Goal: Task Accomplishment & Management: Manage account settings

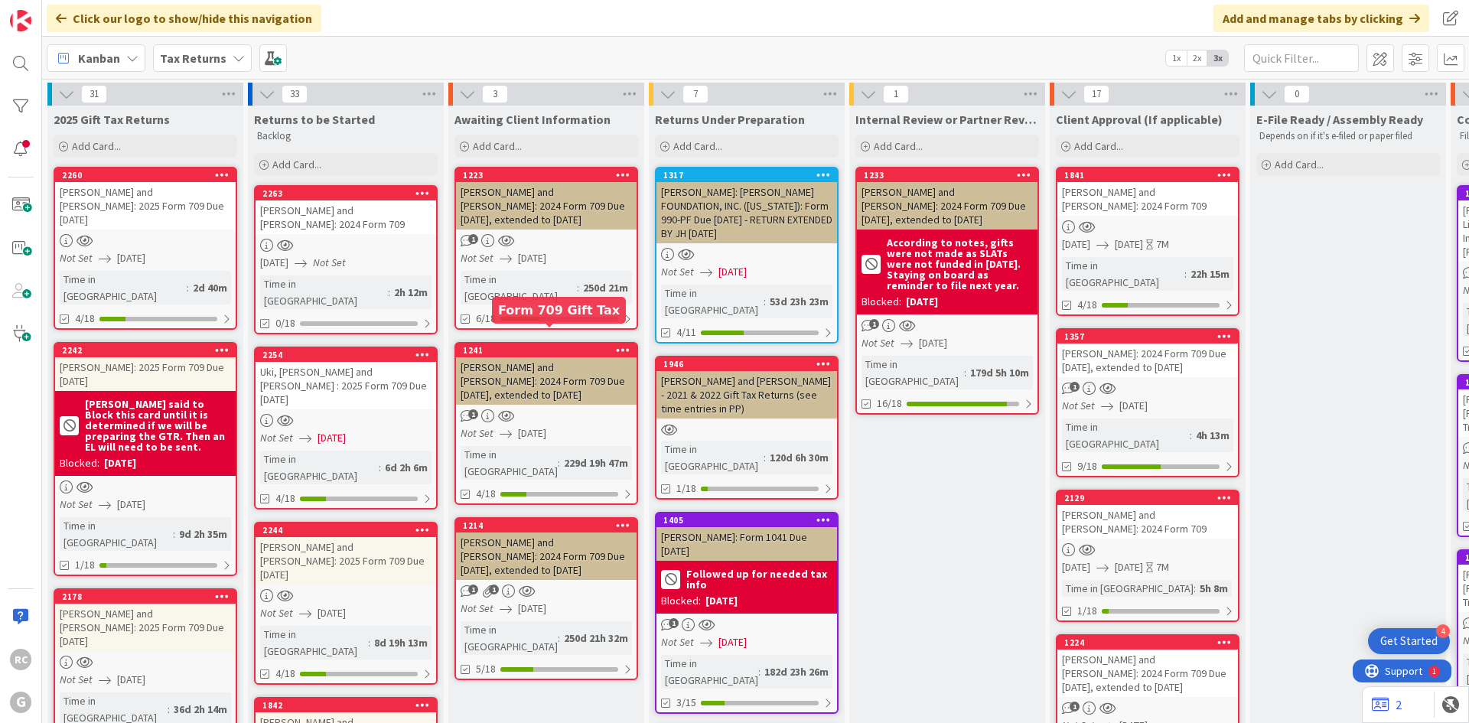
click at [323, 194] on div "2263" at bounding box center [349, 193] width 174 height 11
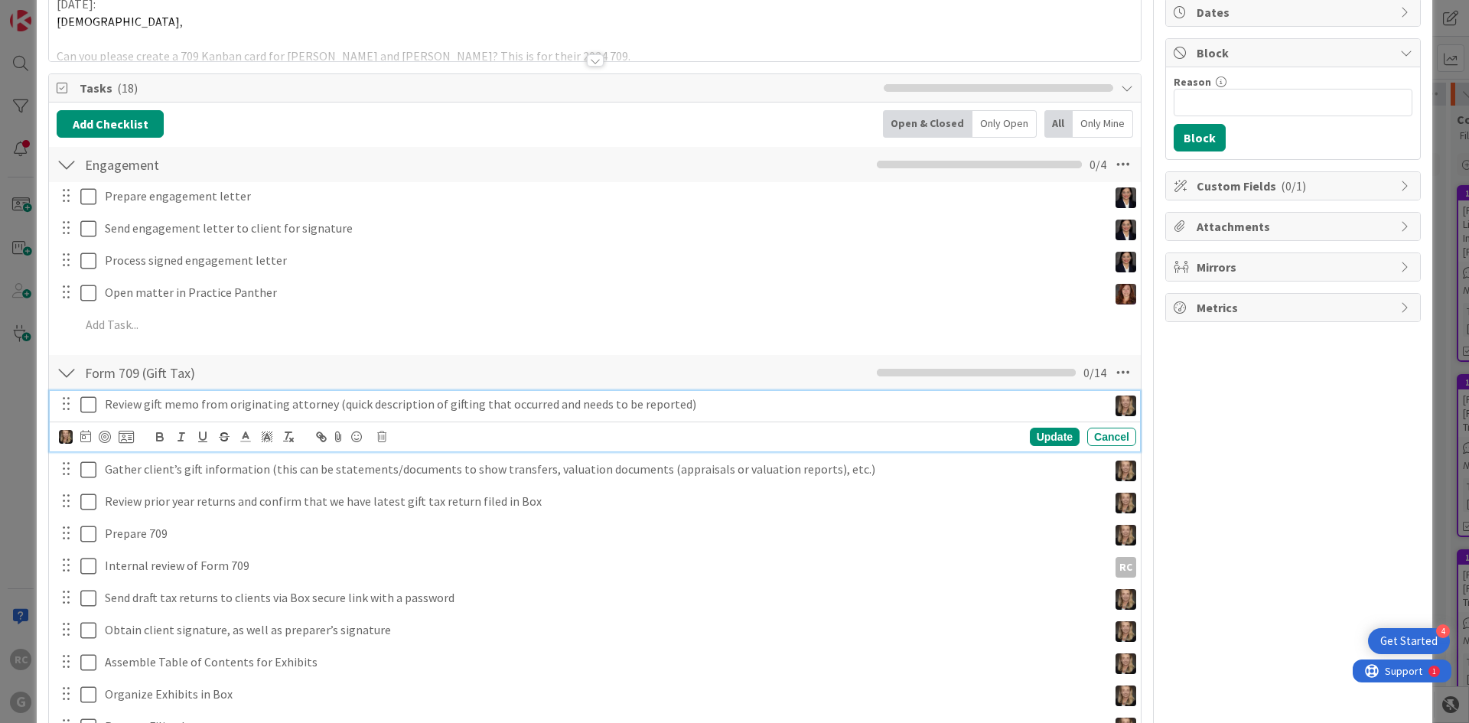
click at [90, 407] on icon at bounding box center [88, 405] width 16 height 18
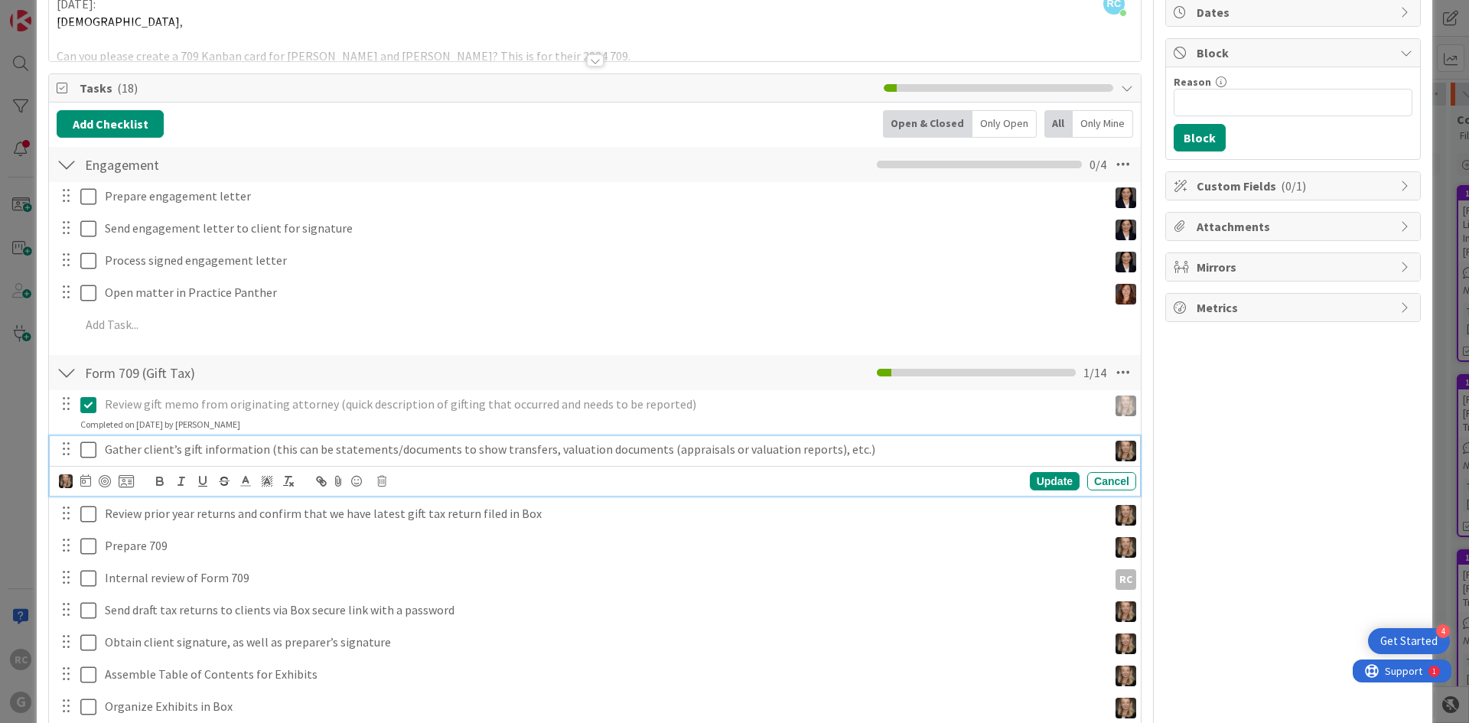
click at [93, 454] on icon at bounding box center [88, 450] width 16 height 18
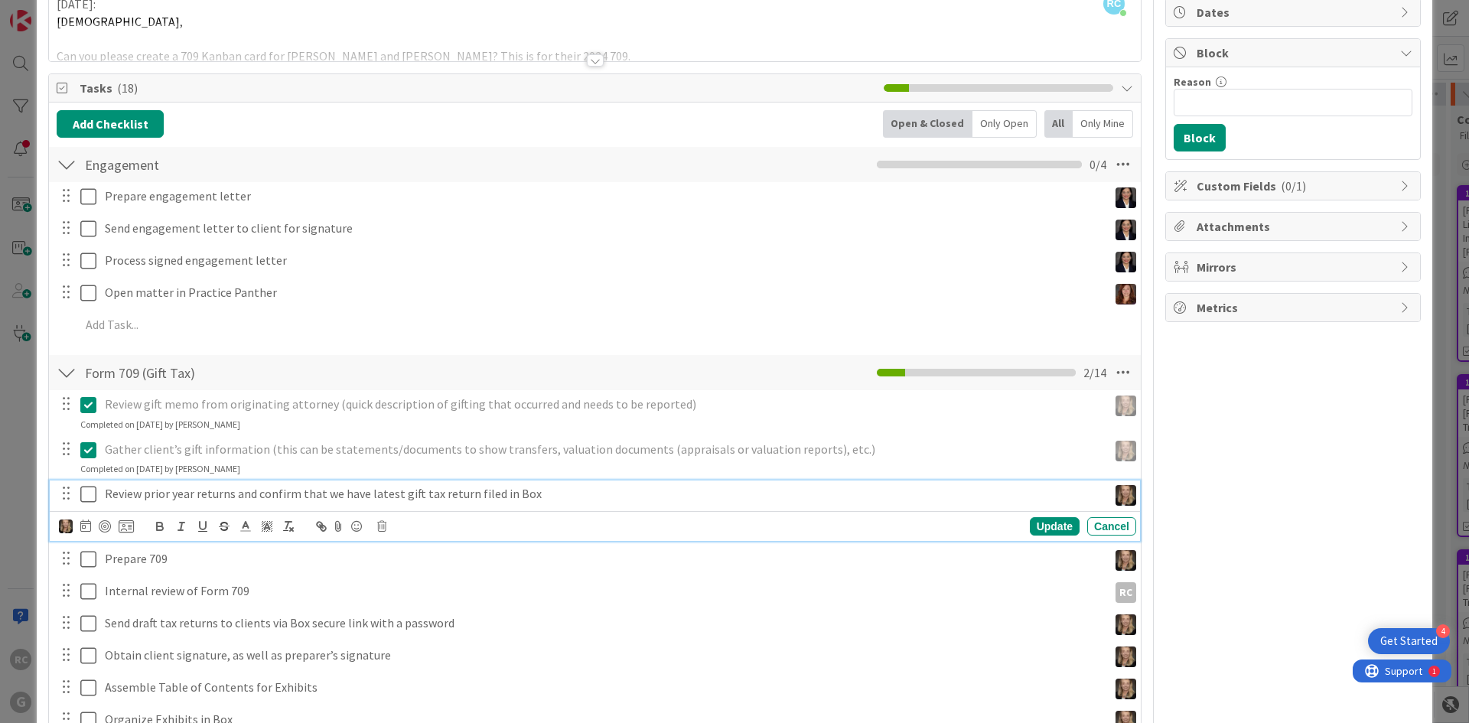
click at [94, 493] on icon at bounding box center [88, 494] width 16 height 18
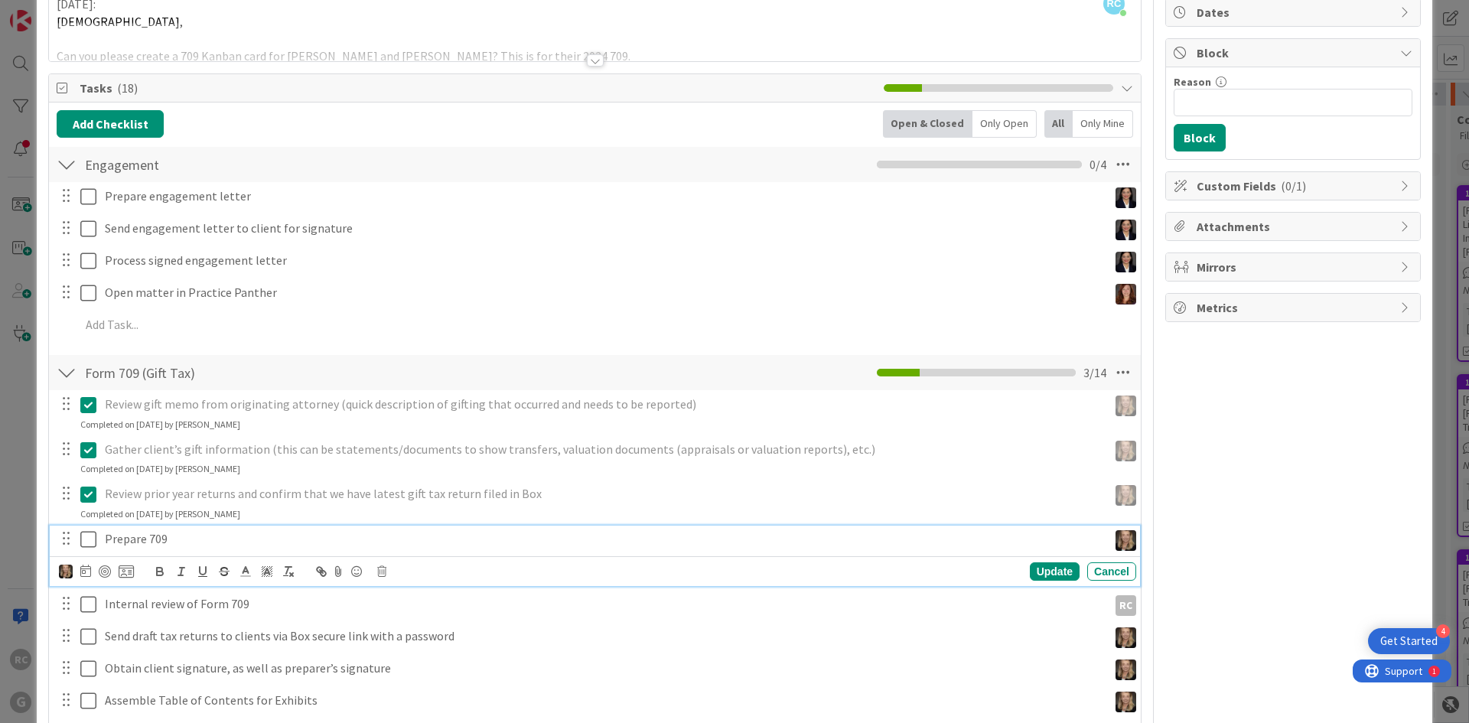
click at [87, 541] on icon at bounding box center [88, 539] width 16 height 18
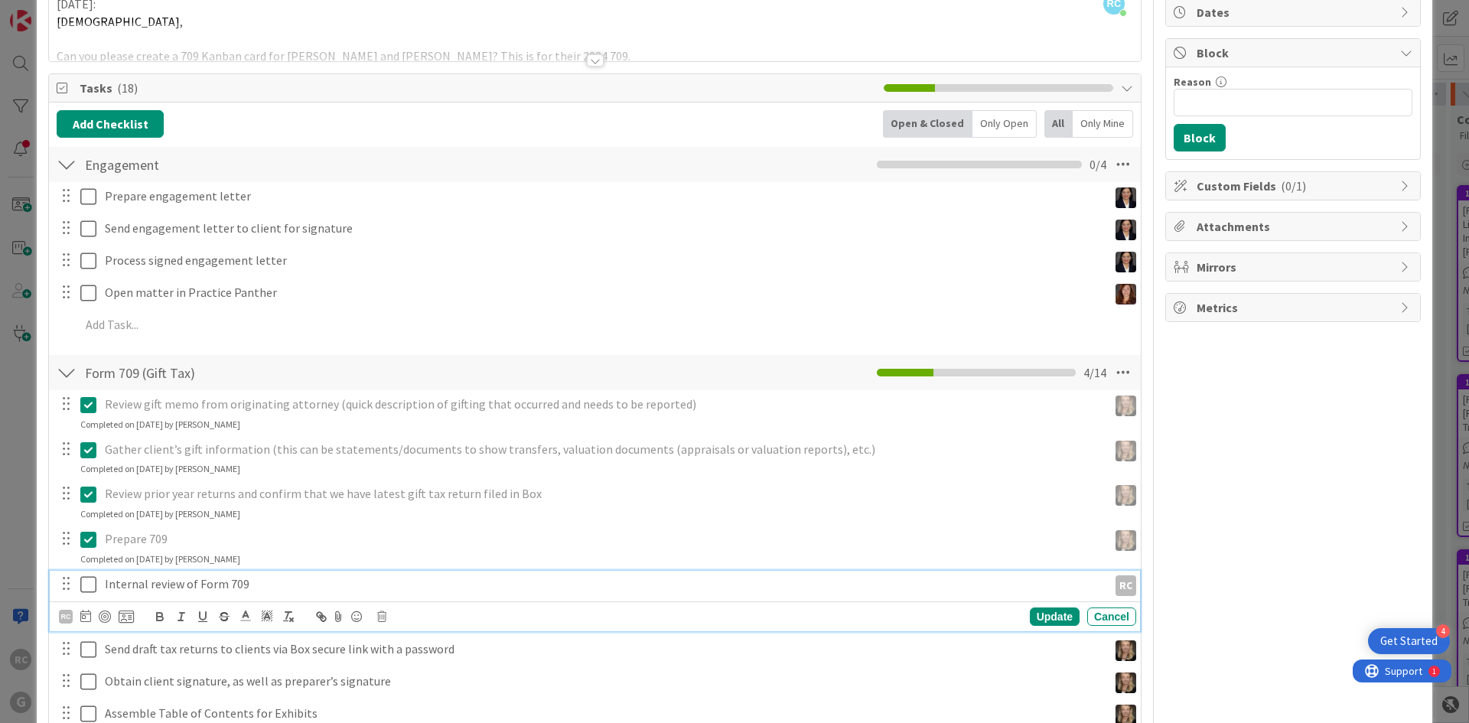
click at [89, 582] on icon at bounding box center [88, 584] width 16 height 18
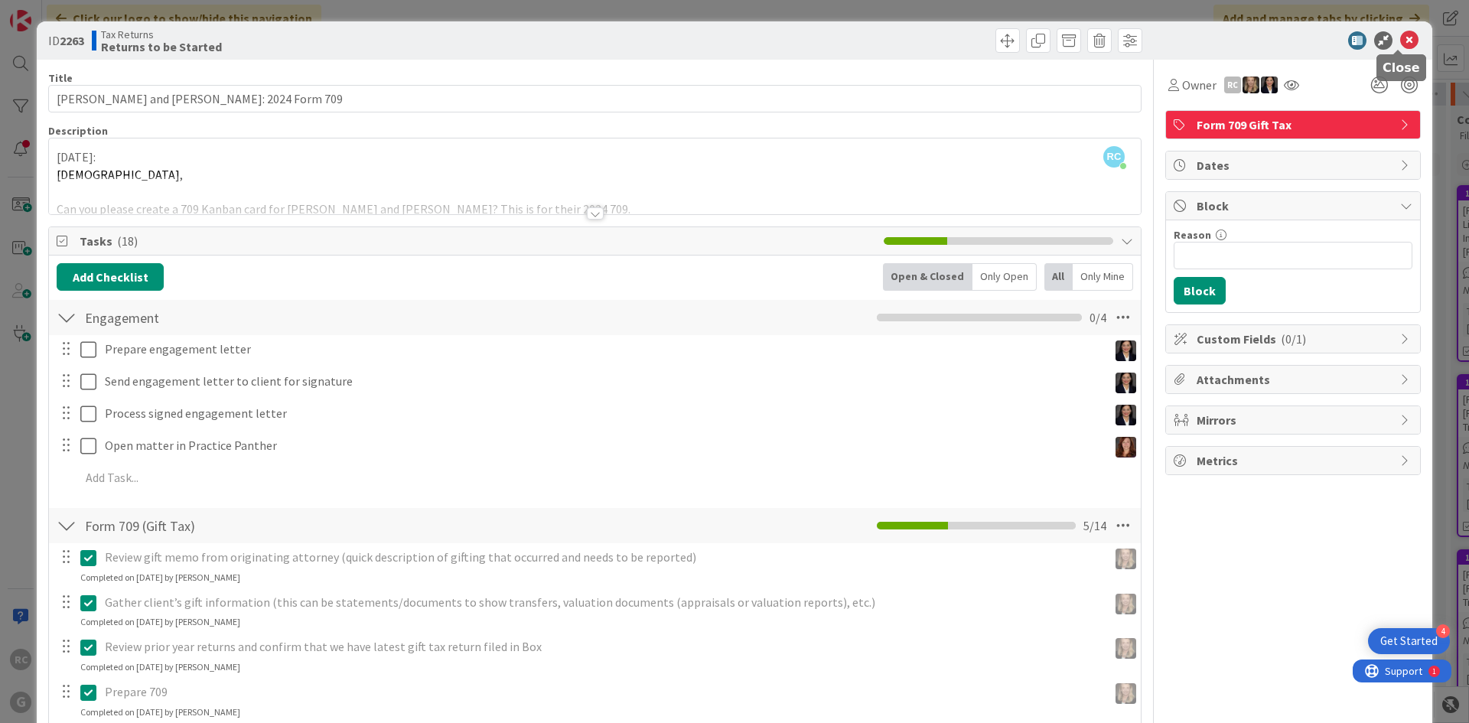
click at [1400, 37] on icon at bounding box center [1409, 40] width 18 height 18
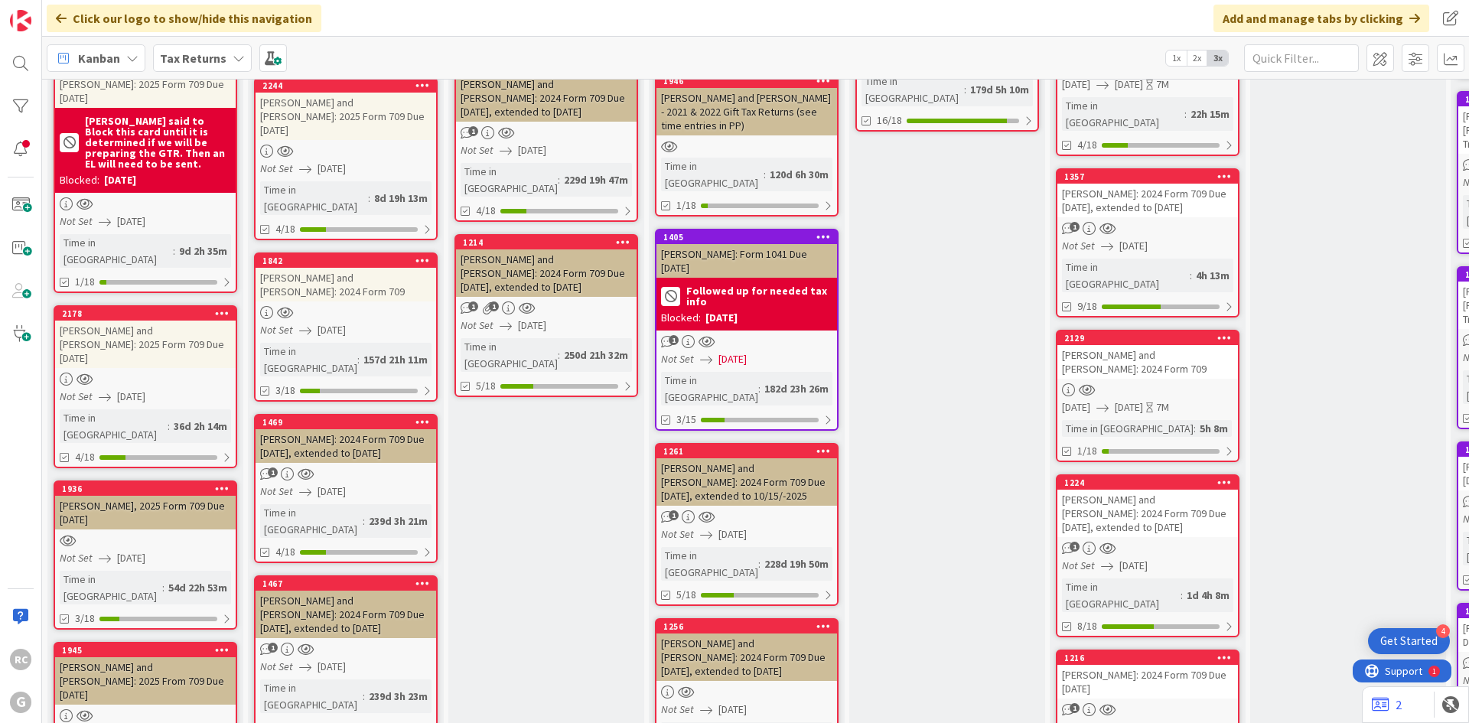
scroll to position [306, 0]
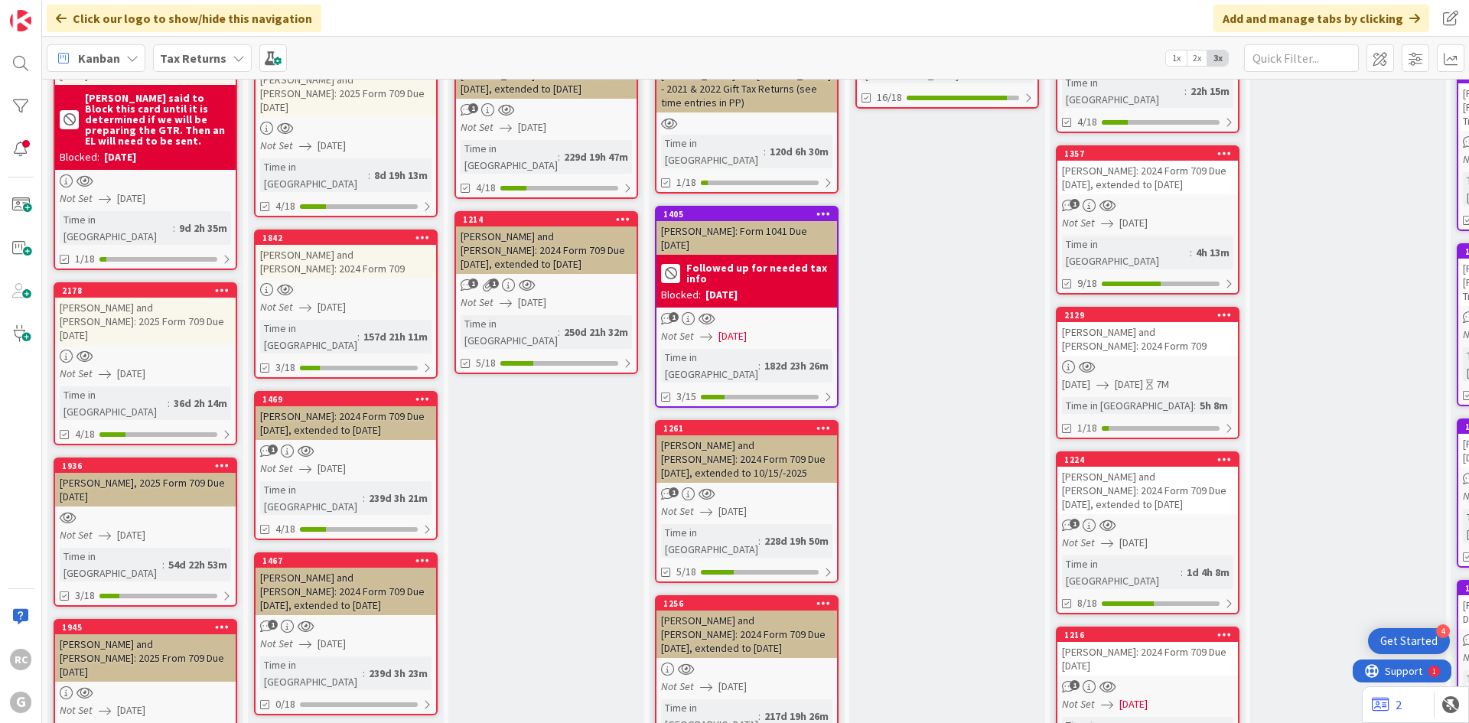
click at [343, 568] on div "[PERSON_NAME] and [PERSON_NAME]: 2024 Form 709 Due [DATE], extended to [DATE]" at bounding box center [346, 591] width 181 height 47
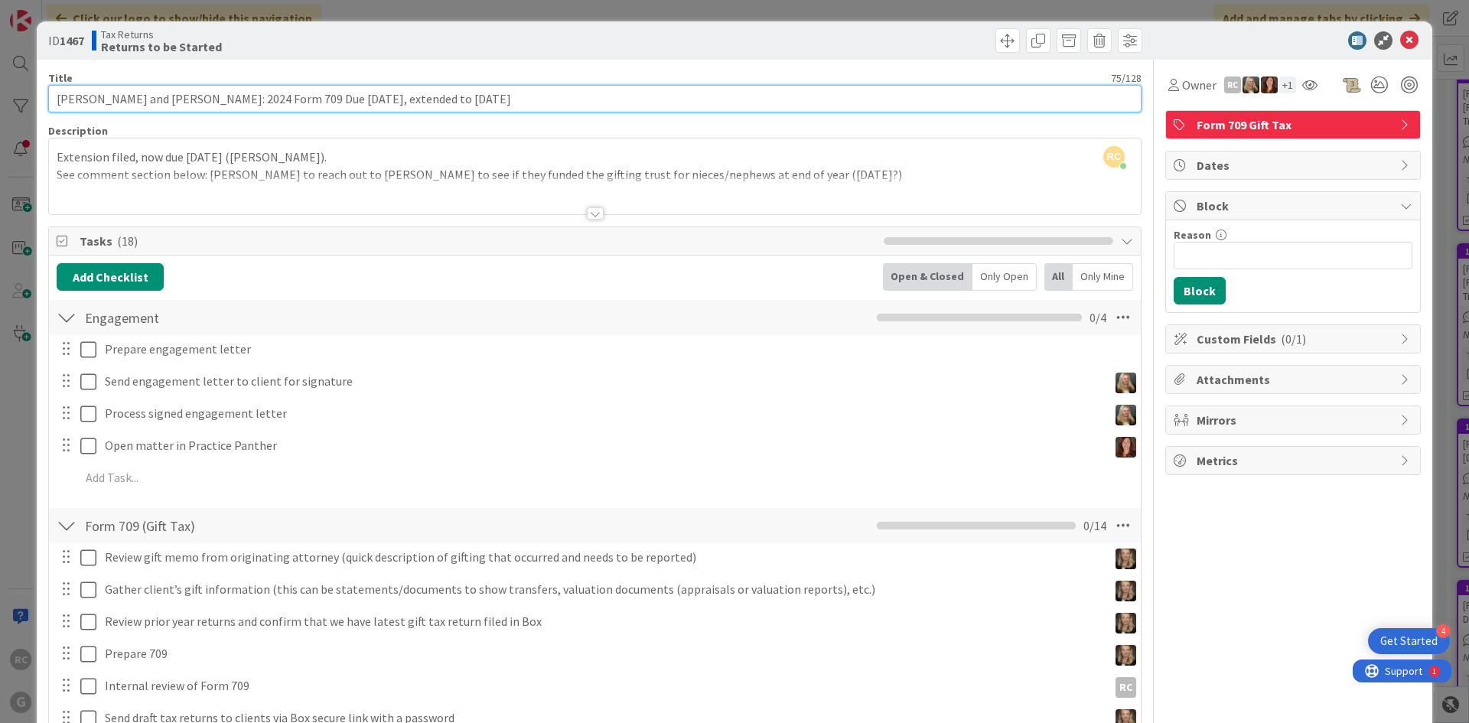
click at [58, 99] on input "[PERSON_NAME] and [PERSON_NAME]: 2024 Form 709 Due [DATE], extended to [DATE]" at bounding box center [595, 99] width 1094 height 28
type input "PER JBW NOT NEEDED - [PERSON_NAME] and [PERSON_NAME]: 2024 Form 709 Due [DATE],…"
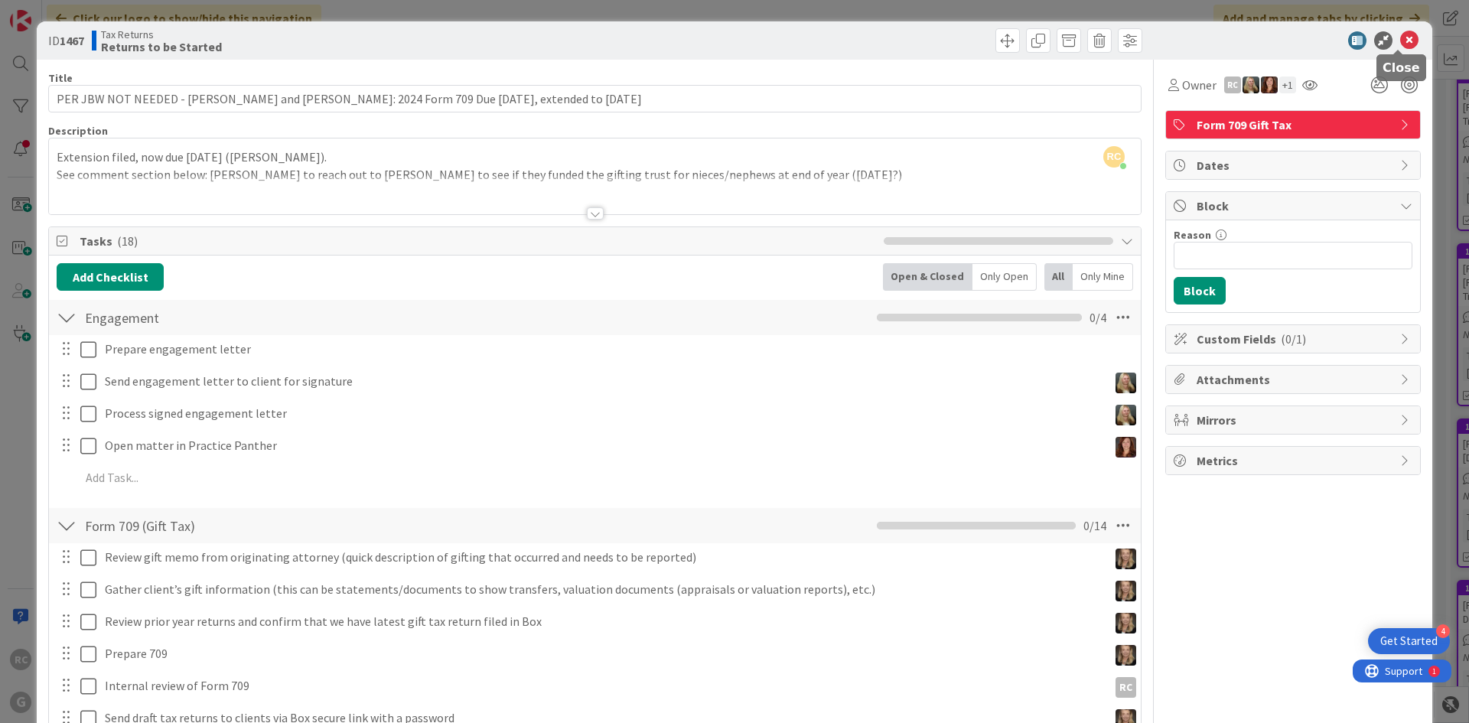
click at [1403, 45] on icon at bounding box center [1409, 40] width 18 height 18
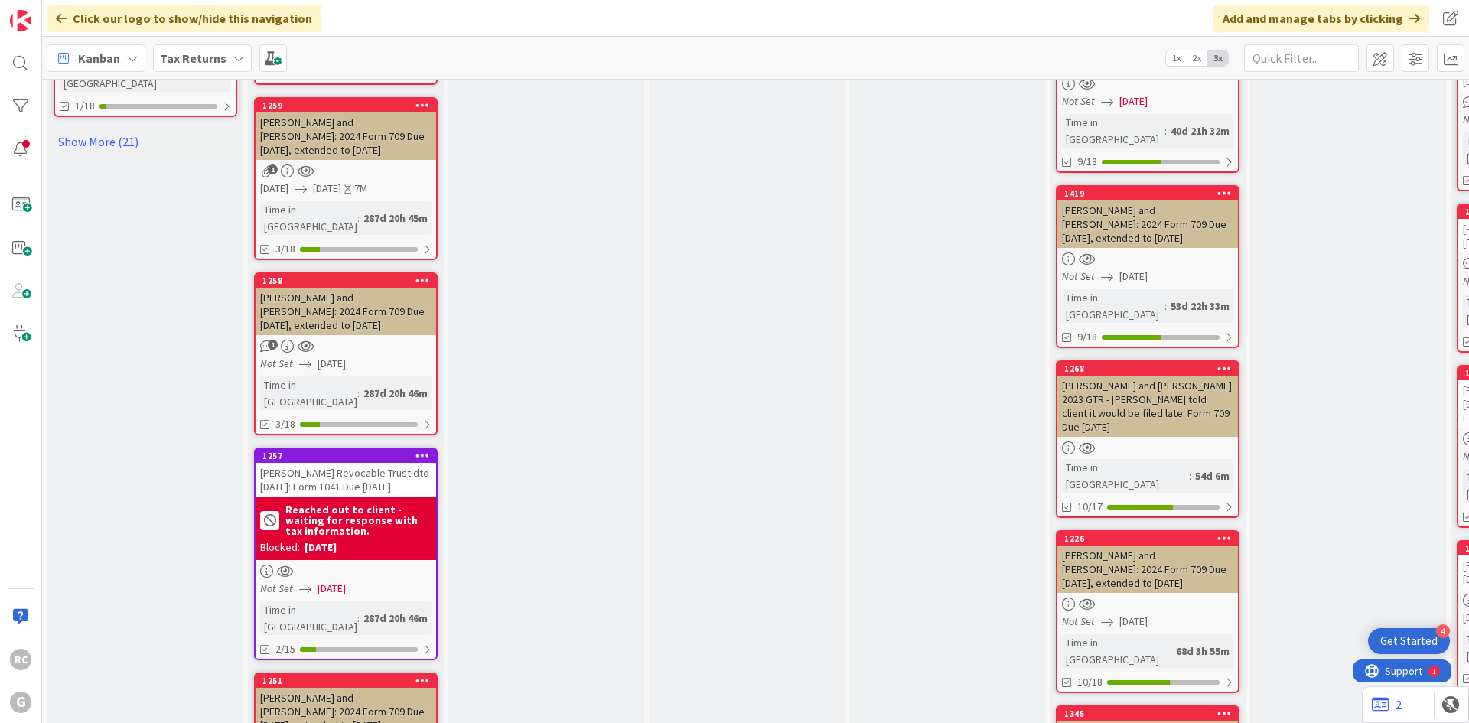
scroll to position [1837, 0]
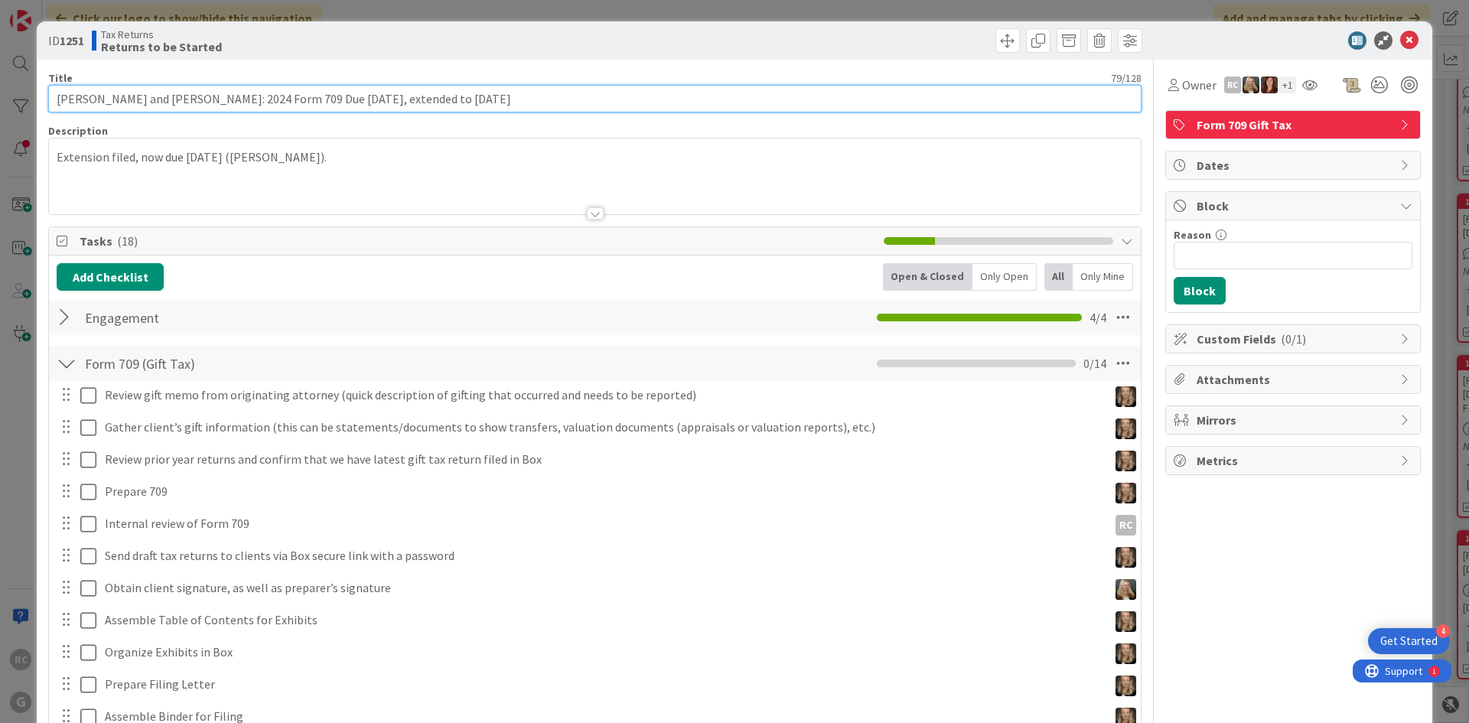
click at [56, 101] on input "[PERSON_NAME] and [PERSON_NAME]: 2024 Form 709 Due [DATE], extended to [DATE]" at bounding box center [595, 99] width 1094 height 28
type input "[PERSON_NAME] and [PERSON_NAME]: 2025 Form 709 Due [DATE]"
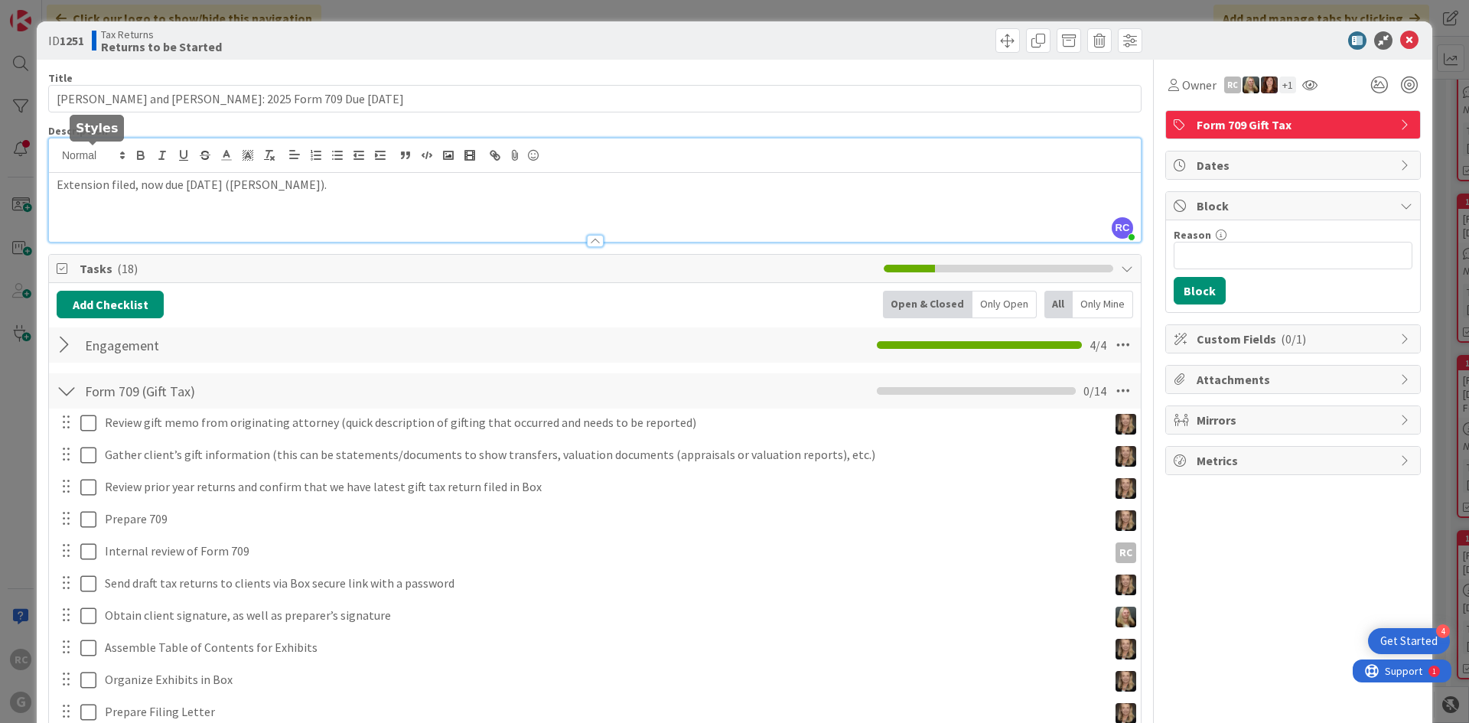
click at [59, 157] on div "RC [PERSON_NAME] just joined Extension filed, now due [DATE] ([PERSON_NAME])." at bounding box center [595, 190] width 1092 height 103
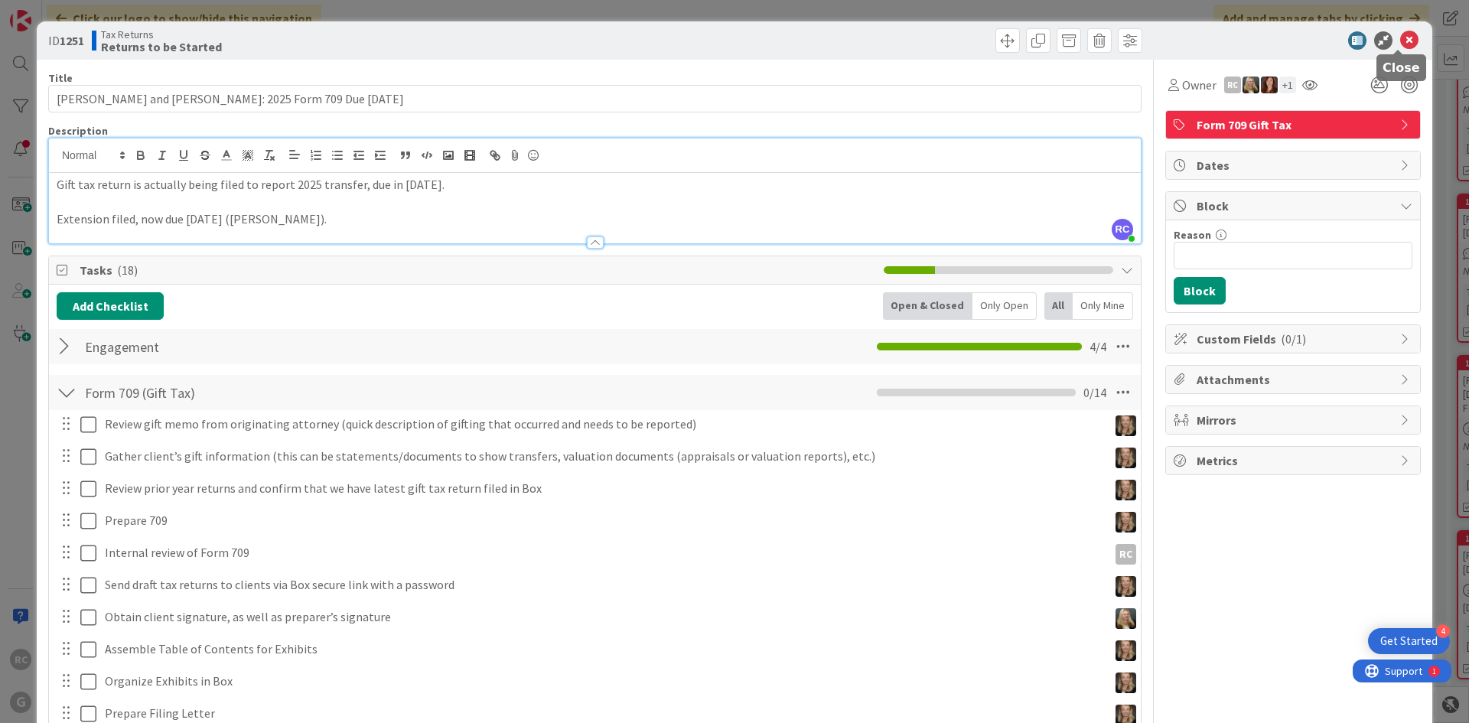
click at [1401, 40] on icon at bounding box center [1409, 40] width 18 height 18
